Goal: Task Accomplishment & Management: Use online tool/utility

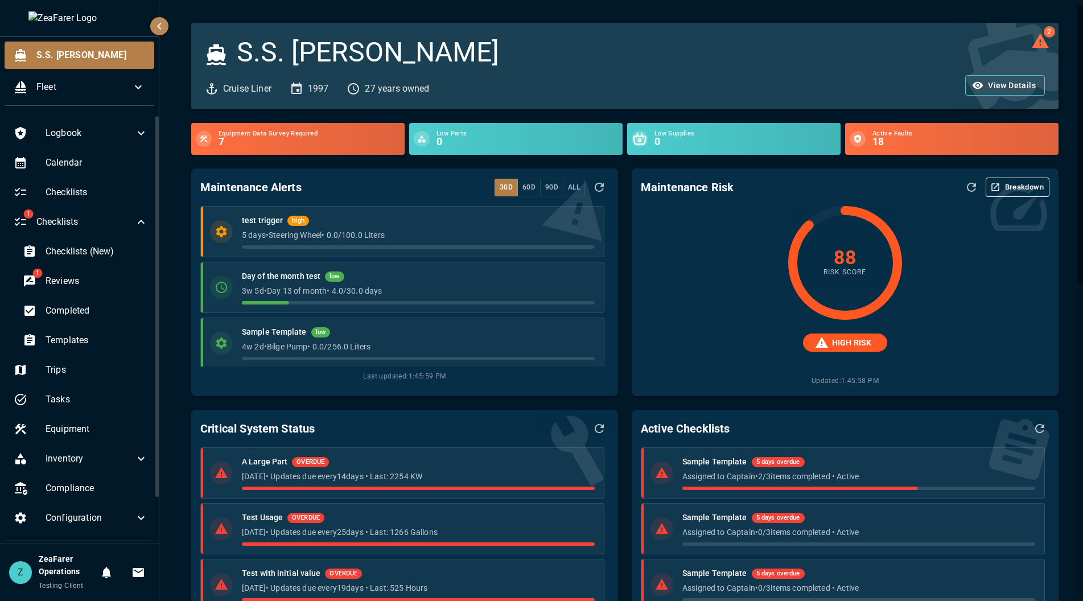
click at [85, 255] on span "Checklists (New)" at bounding box center [97, 252] width 102 height 14
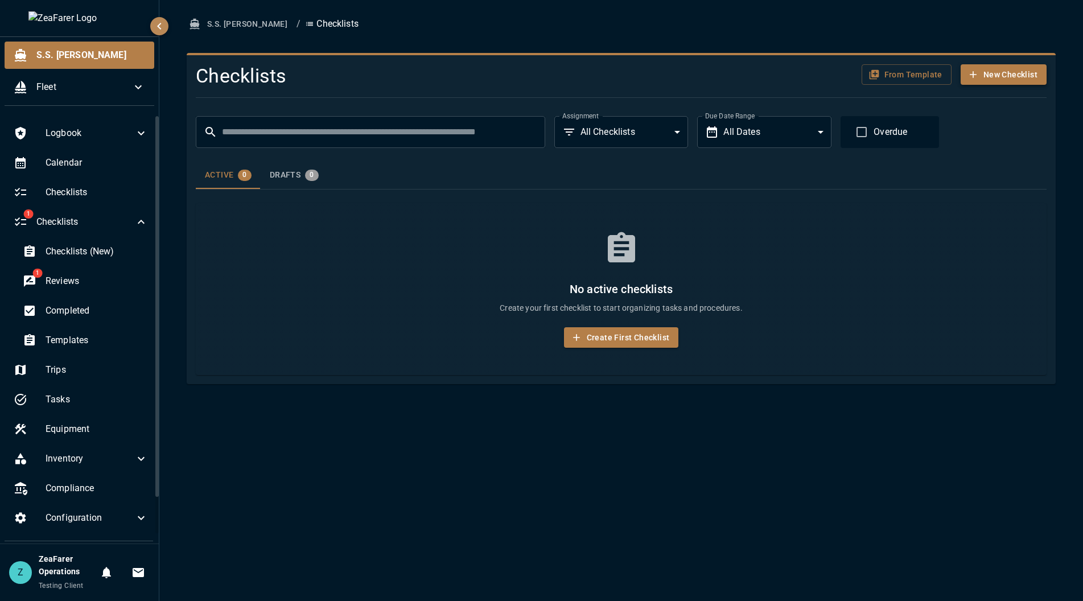
click at [996, 80] on button "New Checklist" at bounding box center [1004, 74] width 86 height 21
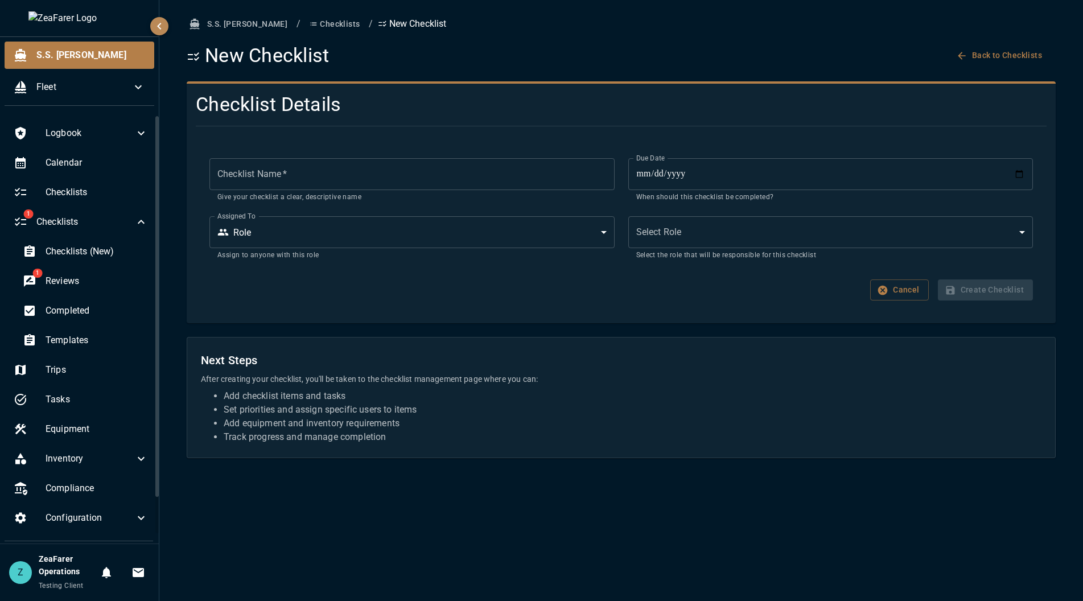
click at [506, 290] on div "Cancel Create Checklist" at bounding box center [622, 290] width 824 height 21
